Goal: Find specific page/section: Find specific page/section

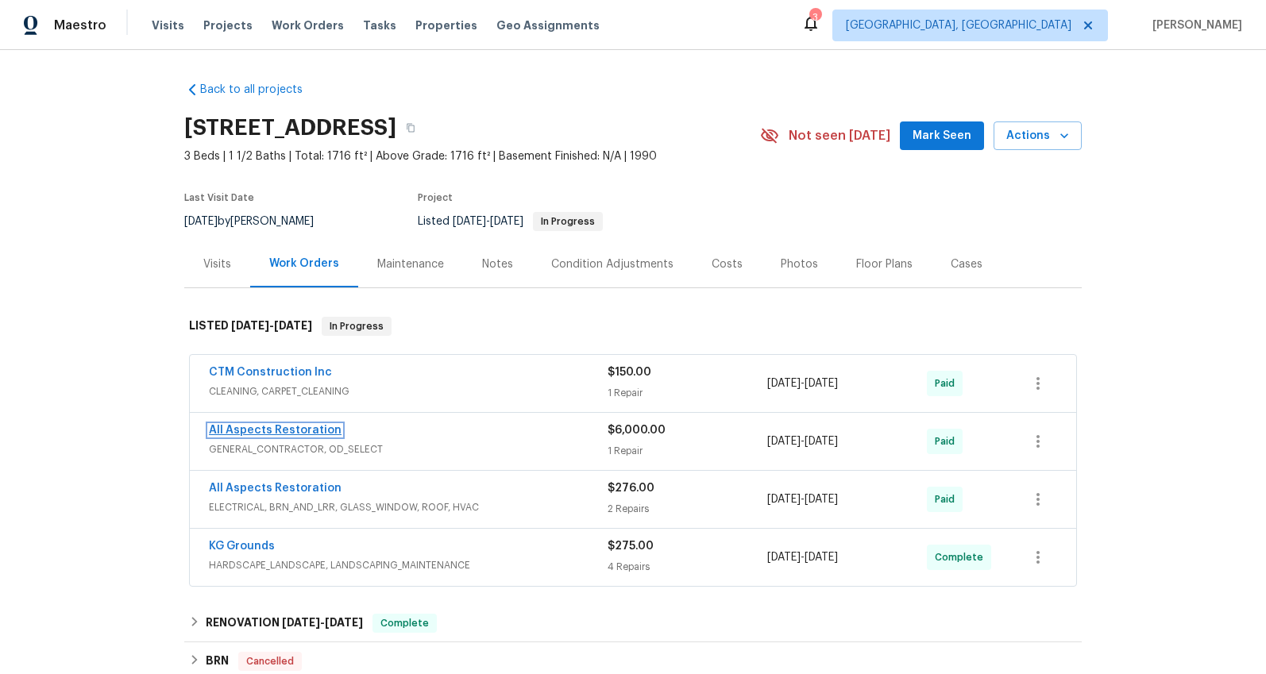
click at [292, 426] on link "All Aspects Restoration" at bounding box center [275, 430] width 133 height 11
click at [295, 489] on link "All Aspects Restoration" at bounding box center [275, 488] width 133 height 11
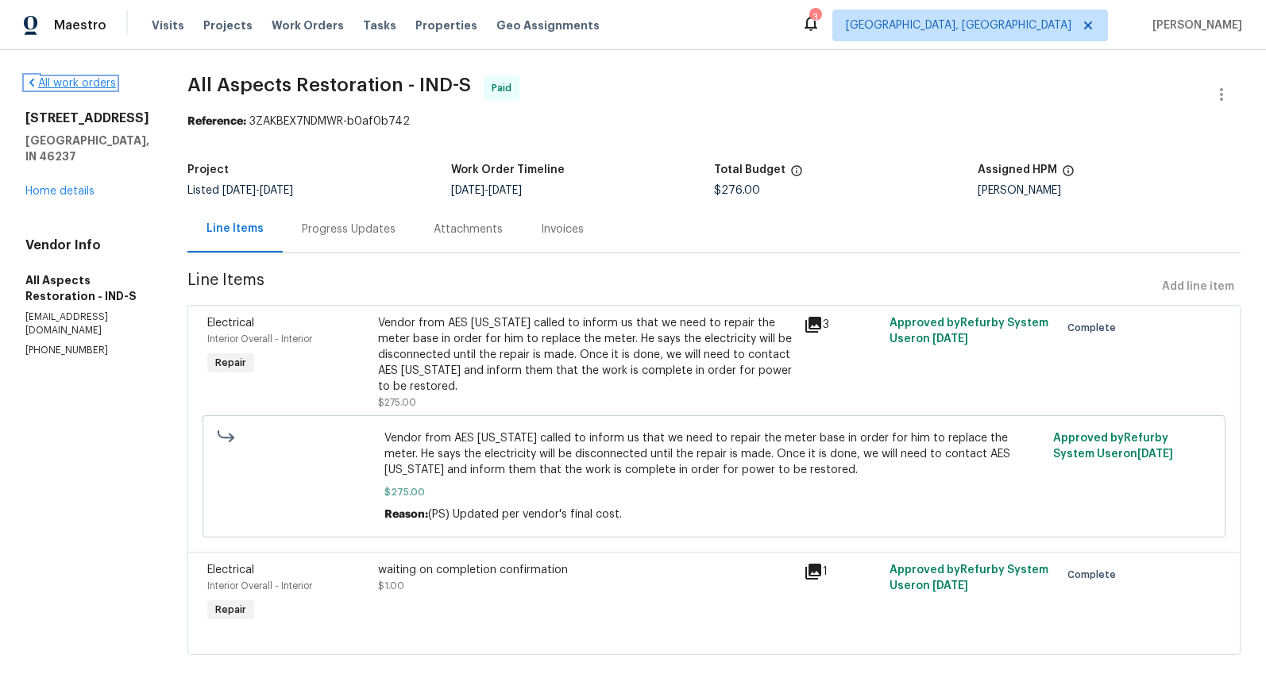
click at [56, 87] on link "All work orders" at bounding box center [70, 83] width 91 height 11
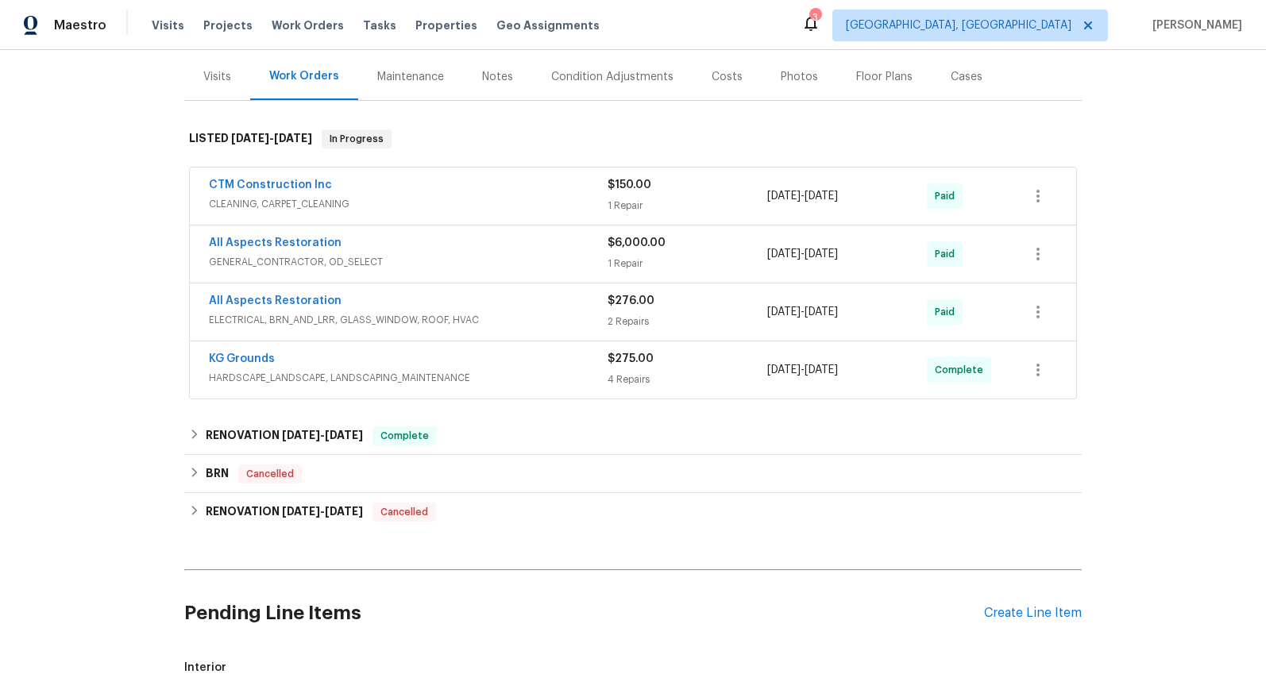
scroll to position [78, 0]
